Goal: Information Seeking & Learning: Learn about a topic

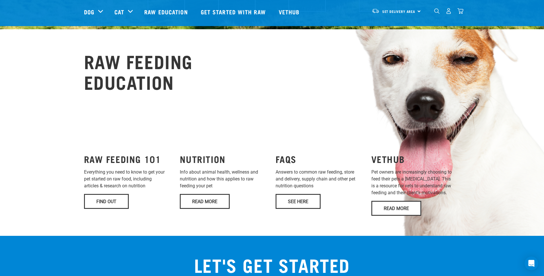
scroll to position [373, 0]
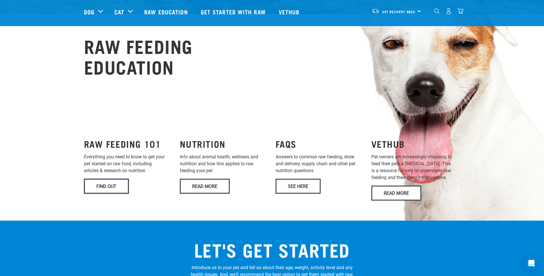
click at [110, 179] on link "Find Out" at bounding box center [106, 186] width 45 height 15
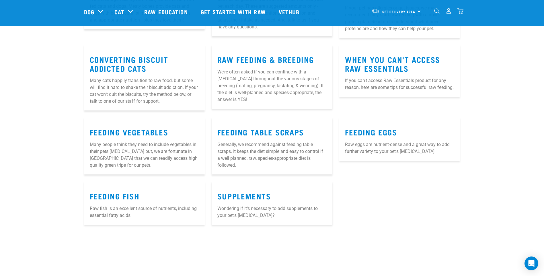
scroll to position [688, 0]
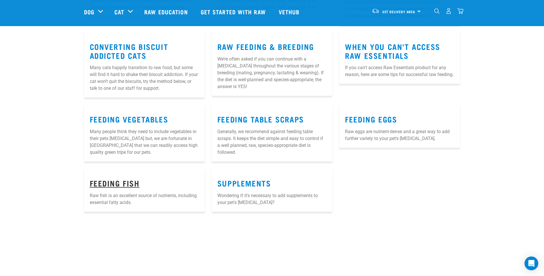
click at [132, 181] on link "FEEDING FISH" at bounding box center [115, 183] width 50 height 4
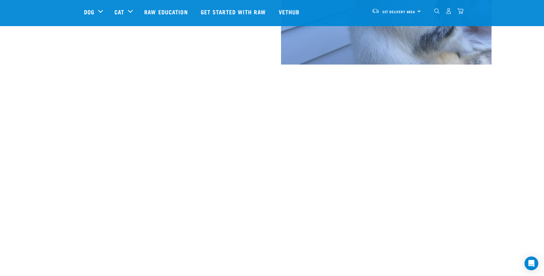
scroll to position [315, 0]
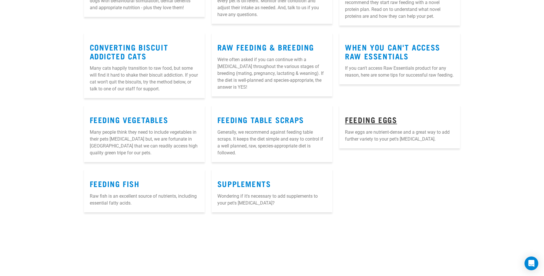
click at [366, 117] on link "Feeding Eggs" at bounding box center [371, 119] width 52 height 4
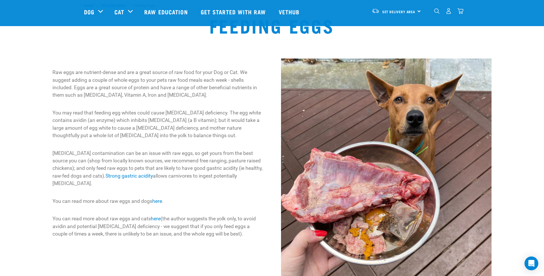
scroll to position [29, 0]
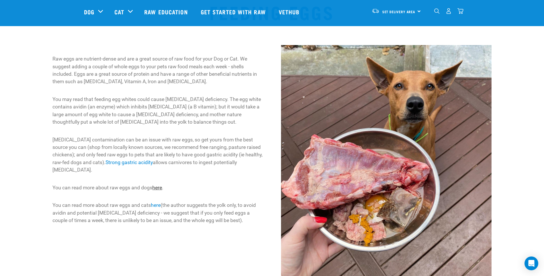
click at [158, 186] on link "here" at bounding box center [157, 188] width 10 height 6
